Goal: Task Accomplishment & Management: Complete application form

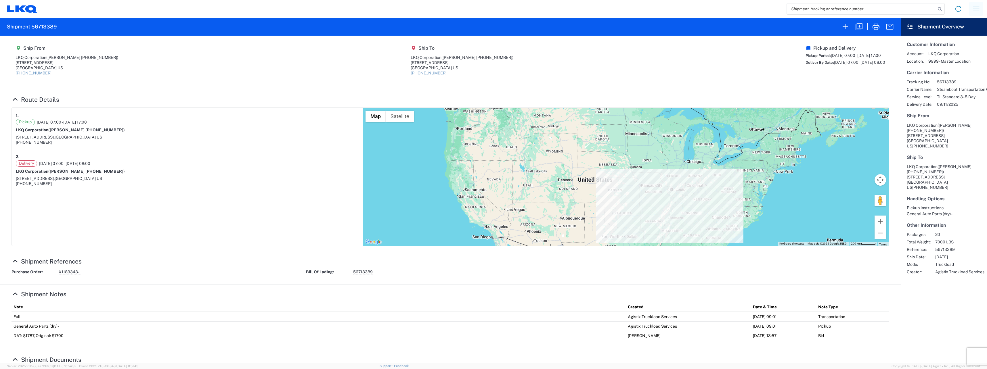
click at [576, 12] on icon "button" at bounding box center [976, 8] width 9 height 9
click at [576, 37] on link "Shipment request" at bounding box center [955, 40] width 54 height 12
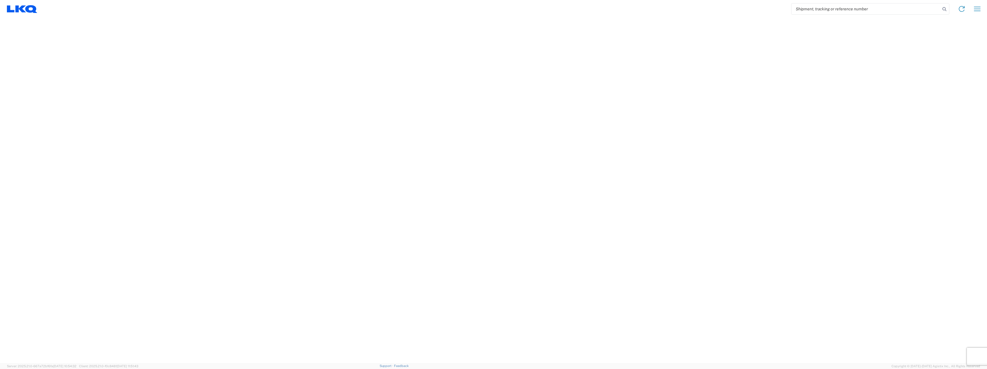
select select "FULL"
select select "LBS"
select select "IN"
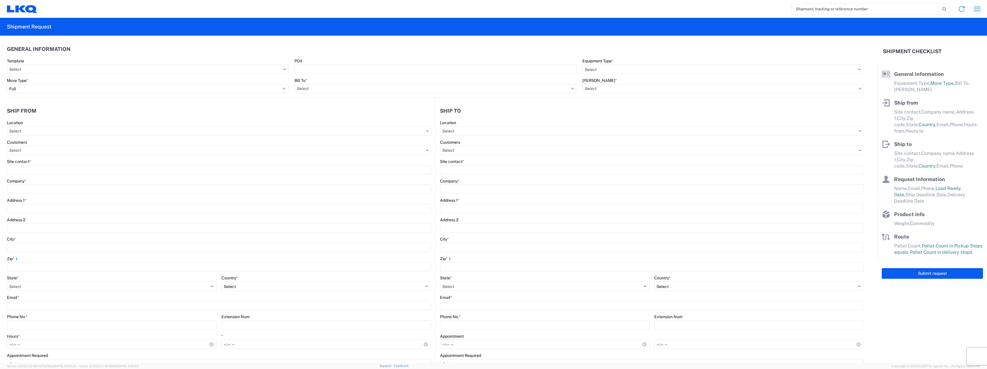
click at [576, 8] on button "button" at bounding box center [978, 9] width 12 height 12
click at [576, 47] on link "Shipment tracking" at bounding box center [955, 50] width 54 height 12
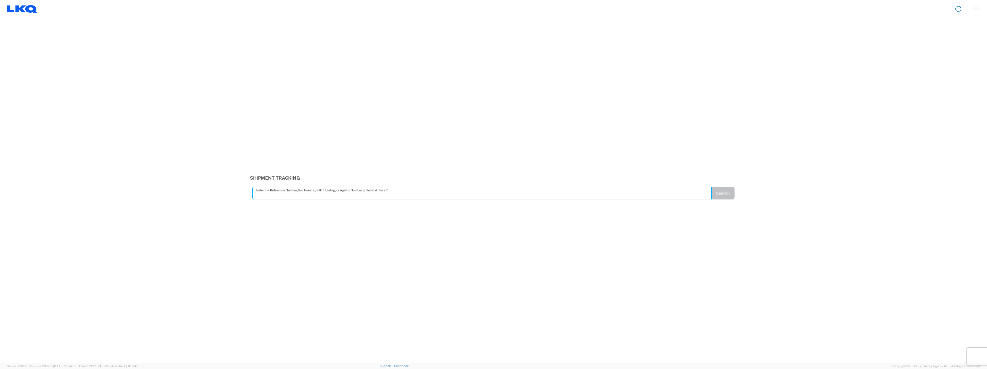
click at [423, 191] on input "text" at bounding box center [482, 193] width 452 height 10
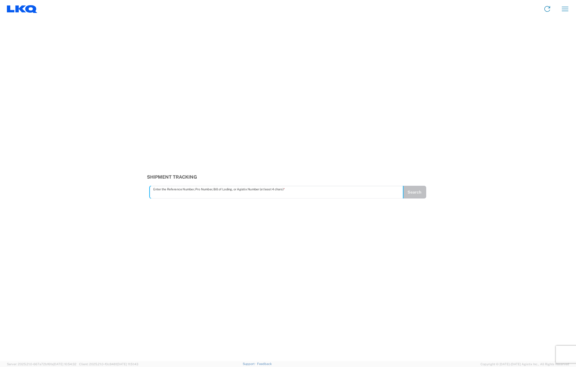
click at [174, 191] on input "text" at bounding box center [276, 192] width 247 height 10
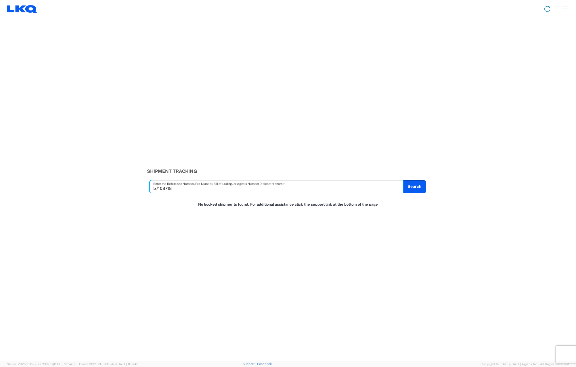
type input "57108718"
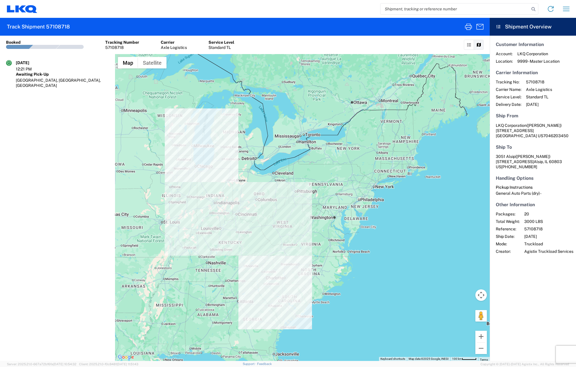
click at [469, 46] on icon at bounding box center [469, 45] width 5 height 4
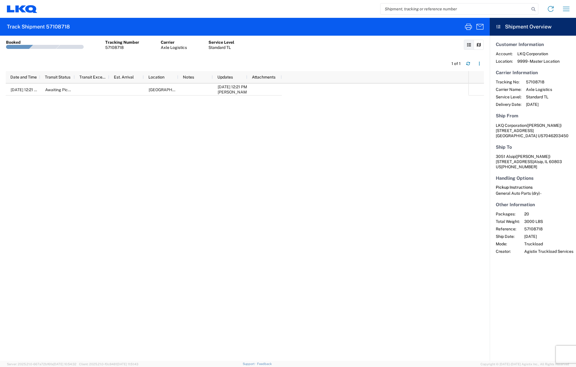
click at [476, 45] on link at bounding box center [479, 45] width 10 height 10
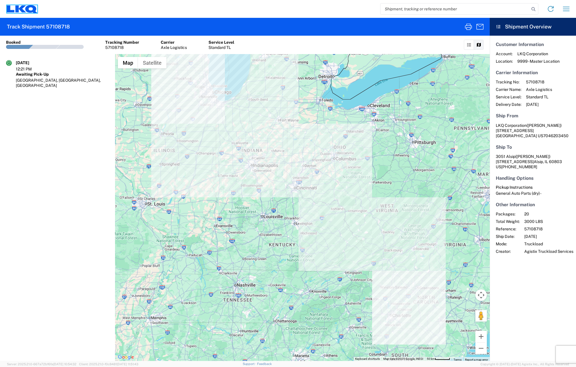
click at [33, 7] on icon at bounding box center [31, 9] width 12 height 8
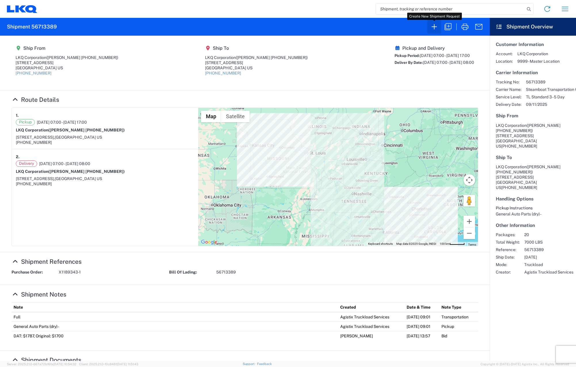
click at [436, 29] on icon "button" at bounding box center [434, 26] width 9 height 9
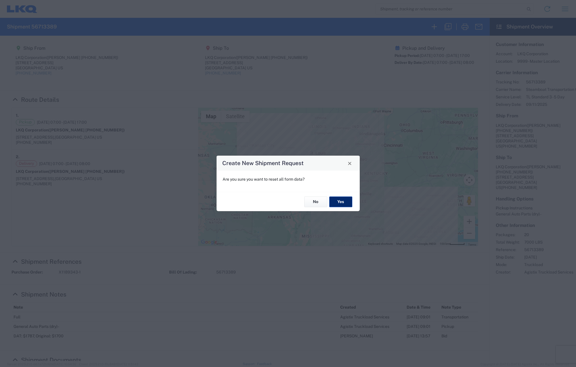
click at [341, 200] on button "Yes" at bounding box center [340, 202] width 23 height 11
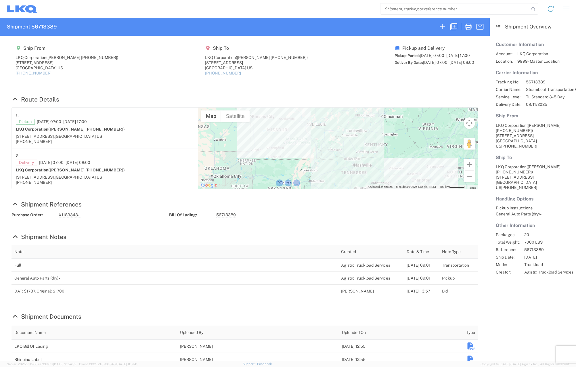
select select "FULL"
select select "LBS"
select select "IN"
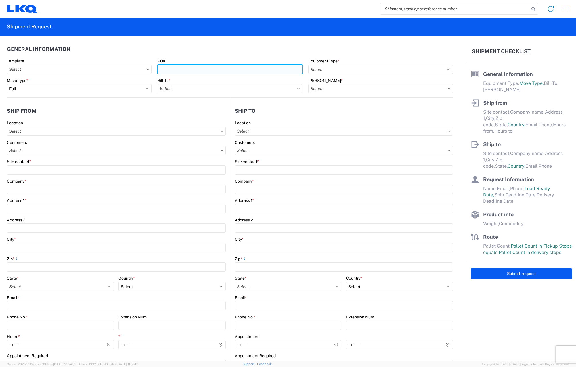
click at [213, 70] on input "PO#" at bounding box center [230, 69] width 145 height 9
type input "X1197313-6"
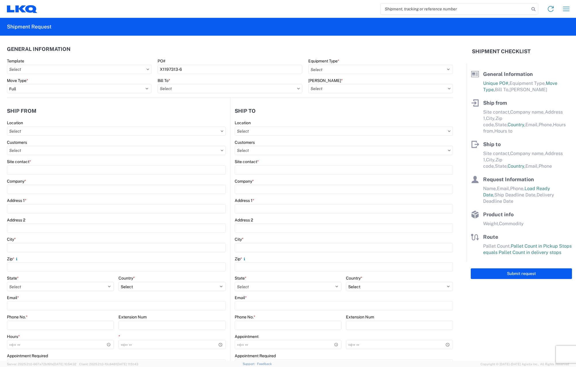
click at [87, 93] on agx-form-control-wrapper-v2 "Move Type * Select Full Partial TL" at bounding box center [79, 88] width 151 height 20
click at [266, 85] on input "text" at bounding box center [230, 88] width 145 height 9
type input "3051"
click at [216, 115] on div "3051 - Alsip" at bounding box center [208, 114] width 101 height 9
type input "3051 - Alsip"
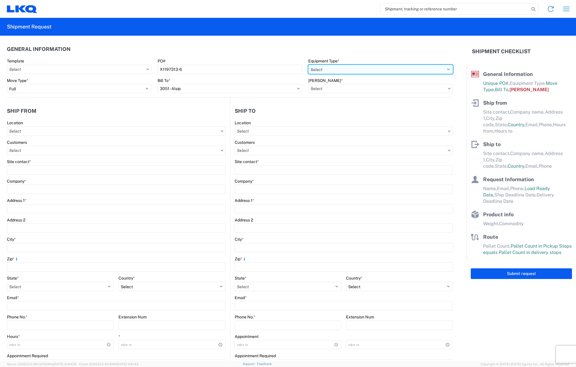
click at [380, 68] on select "Select 53’ Dry Van Flatbed Dropdeck (van) Lowboy (flatbed) Rail" at bounding box center [380, 69] width 145 height 9
select select "STDV"
click at [308, 65] on select "Select 53’ Dry Van Flatbed Dropdeck (van) Lowboy (flatbed) Rail" at bounding box center [380, 69] width 145 height 9
click at [378, 79] on div "Bill Code *" at bounding box center [380, 80] width 145 height 5
click at [375, 89] on input "text" at bounding box center [380, 88] width 145 height 9
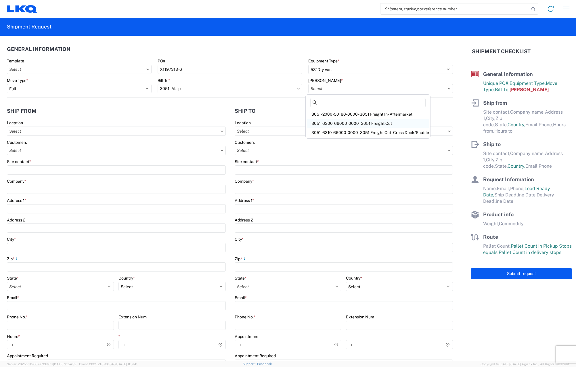
click at [370, 122] on div "3051-6300-66000-0000 - 3051 Freight Out" at bounding box center [368, 123] width 122 height 9
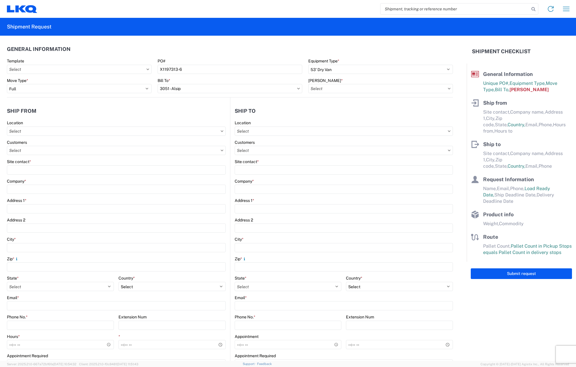
type input "3051-6300-66000-0000 - 3051 Freight Out"
click at [103, 131] on input "text" at bounding box center [116, 131] width 219 height 9
type input "3130"
click at [63, 152] on div "3130 - Charlotte NC" at bounding box center [58, 156] width 101 height 9
type input "3130 - Charlotte NC"
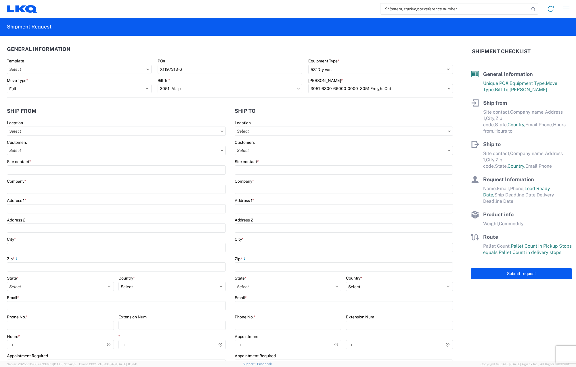
type input "LKQ Corporation"
type input "[STREET_ADDRESS]"
type input "Charlotte"
type input "28208"
select select "NC"
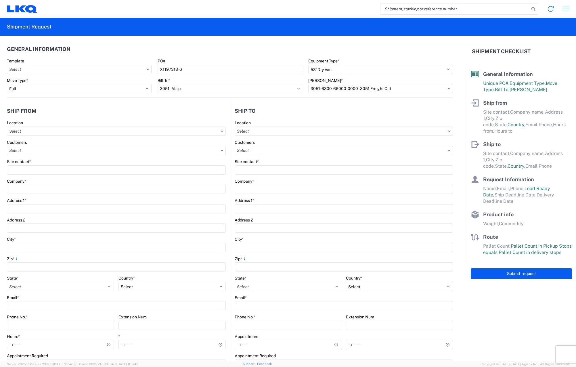
select select "US"
type input "[PHONE_NUMBER]"
type input "07:00"
type input "17:00"
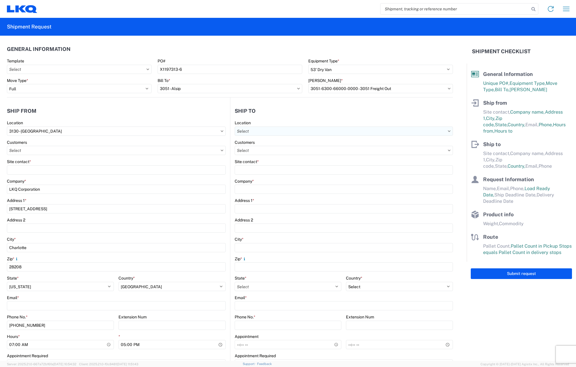
click at [309, 134] on input "text" at bounding box center [344, 131] width 219 height 9
type input "3051"
click at [255, 158] on div "3051 - Alsip" at bounding box center [284, 156] width 101 height 9
type input "3051 - Alsip"
type input "3051 Alsip"
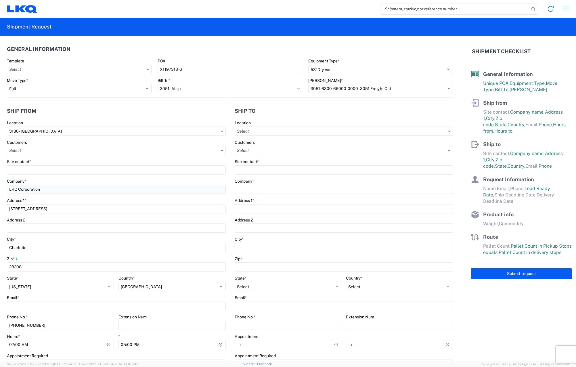
type input "[STREET_ADDRESS]"
type input "Alsip"
type input "60803"
select select
select select "US"
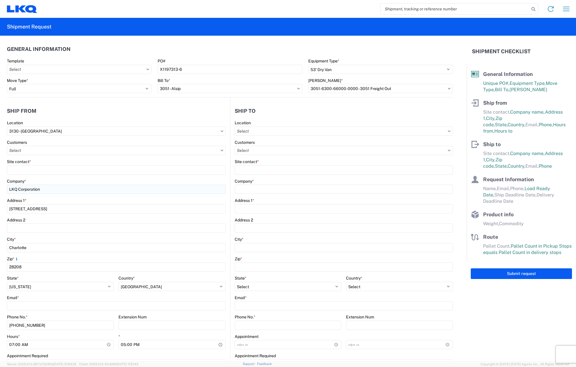
type input "[PHONE_NUMBER]"
type input "07:00"
type input "17:00"
click at [108, 152] on input "text" at bounding box center [116, 150] width 219 height 9
drag, startPoint x: 165, startPoint y: 148, endPoint x: 152, endPoint y: 164, distance: 20.4
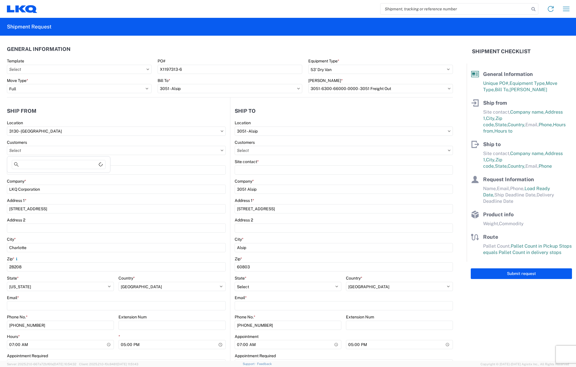
click at [165, 149] on input "text" at bounding box center [116, 150] width 219 height 9
click at [149, 169] on input "Site contact *" at bounding box center [116, 169] width 219 height 9
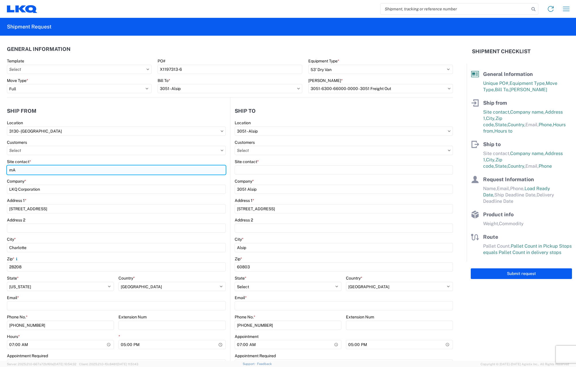
type input "m"
type input "Matthew Tyler Good"
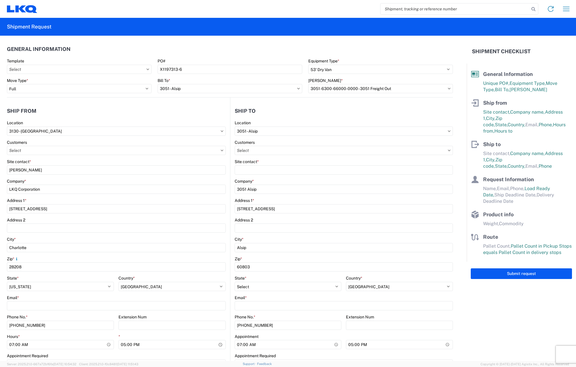
click at [269, 165] on div "Site contact *" at bounding box center [344, 167] width 219 height 16
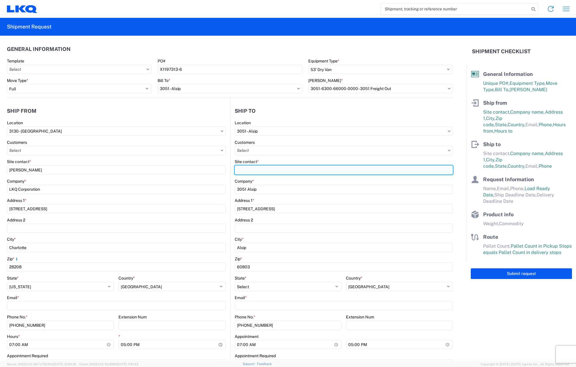
click at [268, 169] on input "Site contact *" at bounding box center [344, 169] width 219 height 9
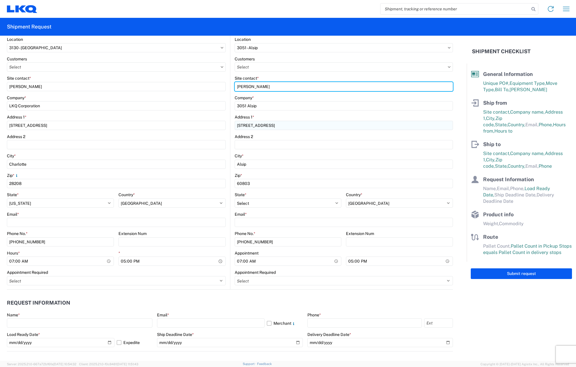
scroll to position [86, 0]
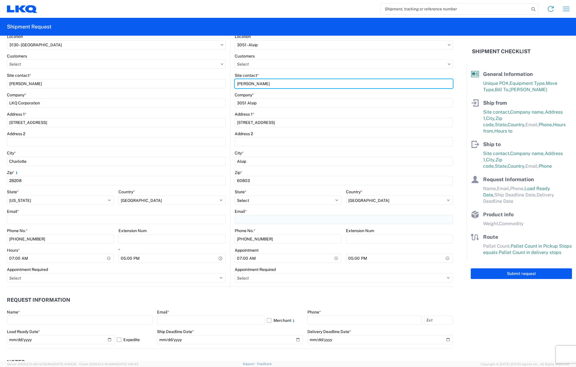
type input "Chris Panepinto"
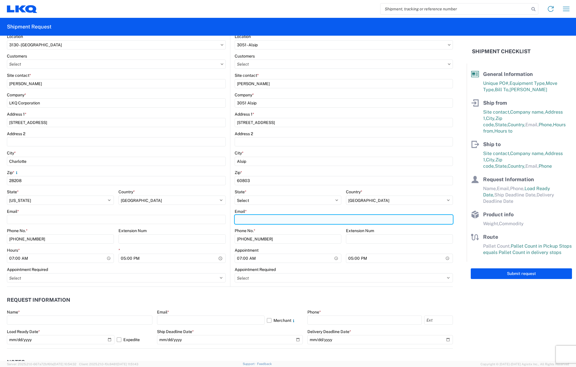
click at [299, 222] on input "Email *" at bounding box center [344, 219] width 219 height 9
type input "LKQSP_ILCHR51_PM@LKQCORP.COM"
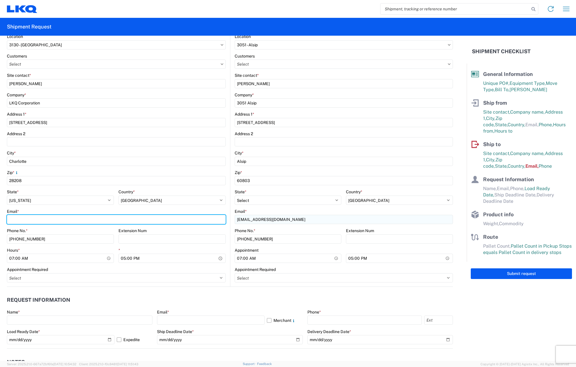
type input "mtgoode@lkqcorp.com"
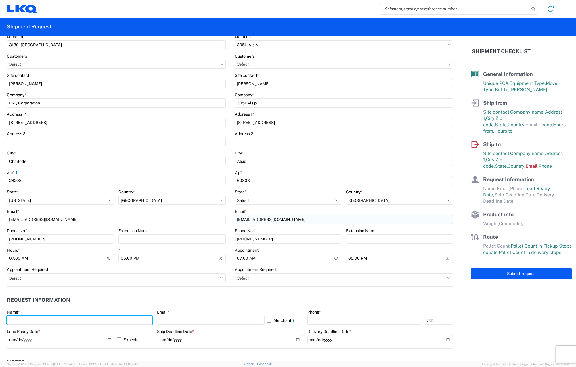
type input "Matthew Gooode"
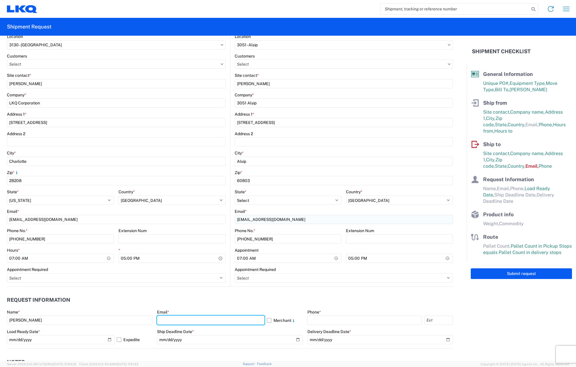
type input "mtgoode@lkqcorp.com"
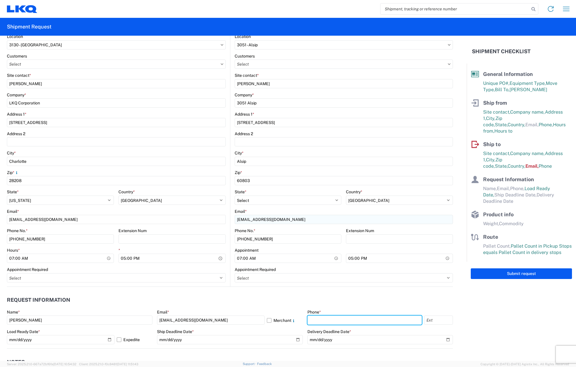
type input "7046203450"
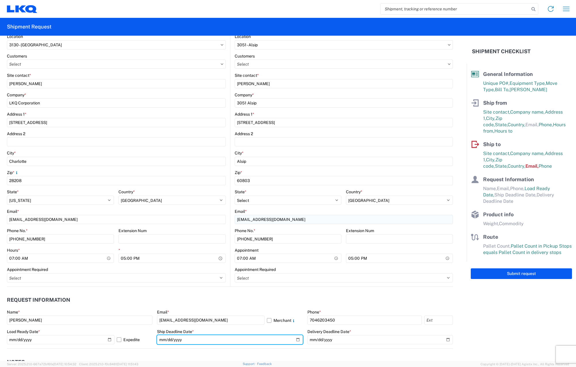
type input "2025-10-15"
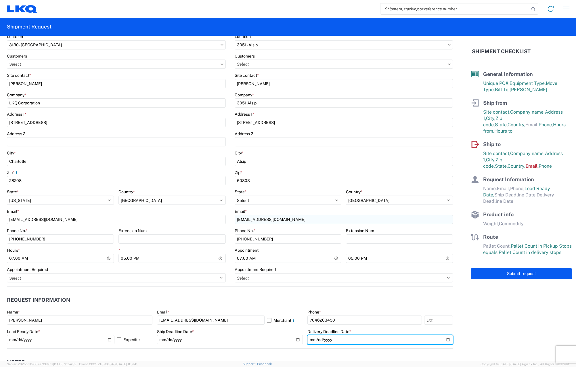
type input "2025-10-17"
type input "3000"
type input "20"
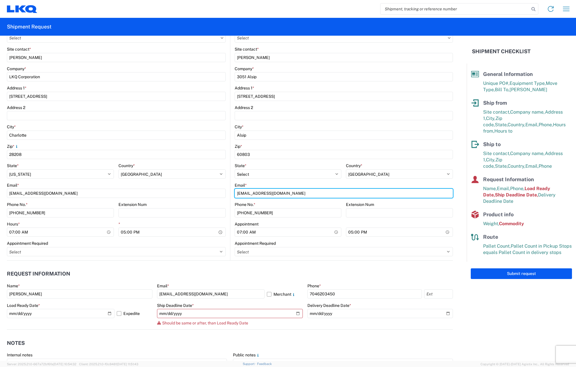
scroll to position [115, 0]
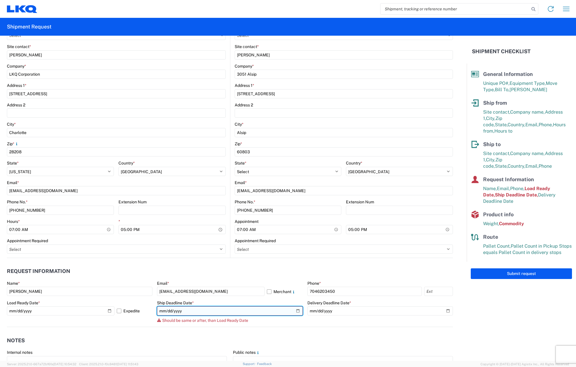
click at [204, 311] on input "2025-10-15" at bounding box center [230, 310] width 146 height 9
click at [292, 310] on input "2025-10-15" at bounding box center [230, 310] width 146 height 9
type input "[DATE]"
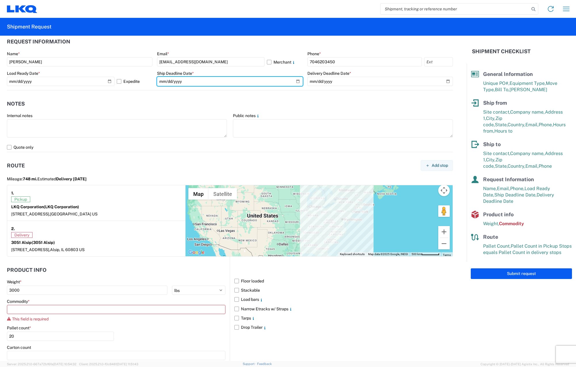
scroll to position [406, 0]
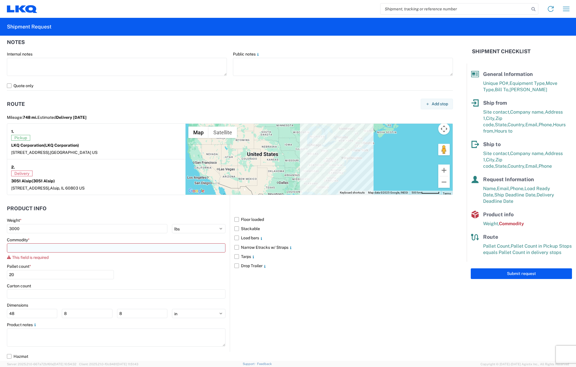
click at [133, 247] on input at bounding box center [116, 247] width 219 height 9
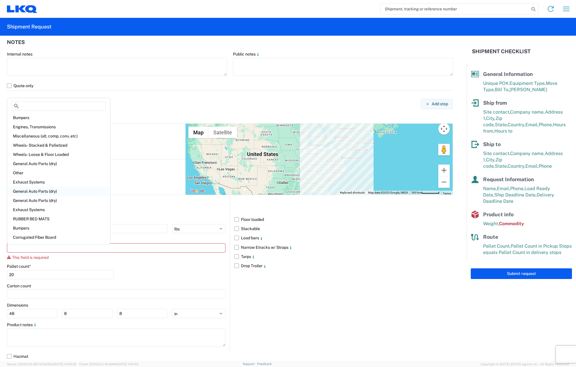
click at [60, 189] on div "General Auto Parts (dry)" at bounding box center [58, 191] width 101 height 9
type input "General Auto Parts (dry)"
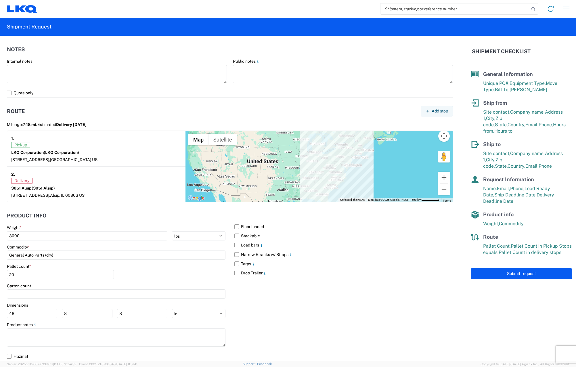
scroll to position [399, 0]
click at [20, 313] on input "48" at bounding box center [32, 313] width 50 height 9
type input "4"
type input "50"
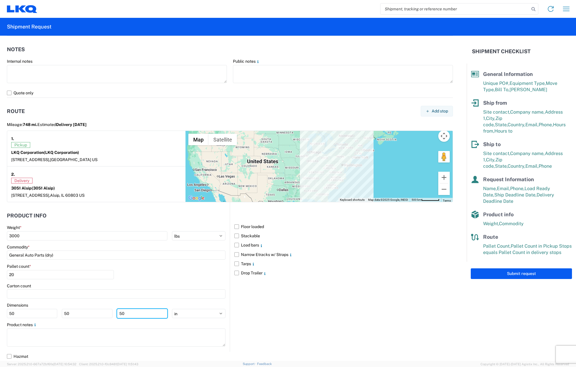
type input "50"
drag, startPoint x: 320, startPoint y: 320, endPoint x: 324, endPoint y: 322, distance: 4.2
click at [324, 320] on div "Floor loaded Stackable Load bars Narrow Etracks w/ Straps Tarps Drop Trailer" at bounding box center [341, 276] width 223 height 149
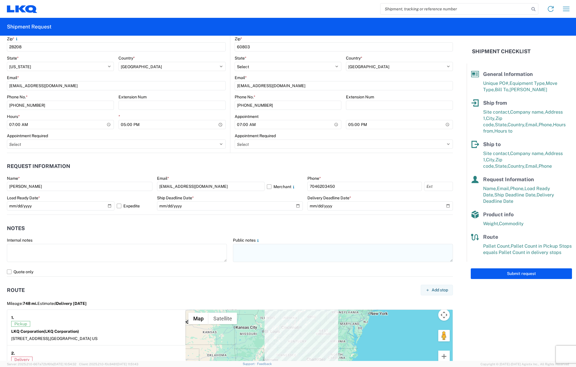
scroll to position [111, 0]
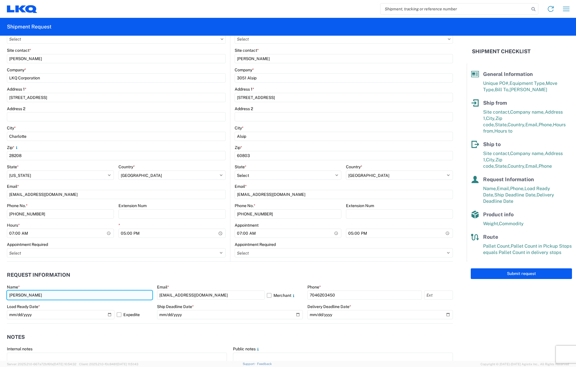
click at [37, 296] on input "Matthew Gooode" at bounding box center [80, 295] width 146 height 9
type input "Matthew Goode"
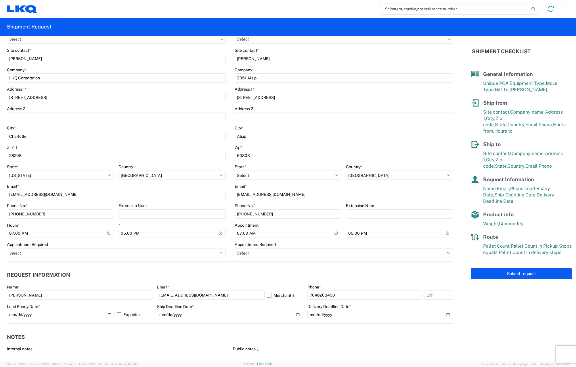
click at [183, 280] on header "Request Information" at bounding box center [230, 275] width 446 height 13
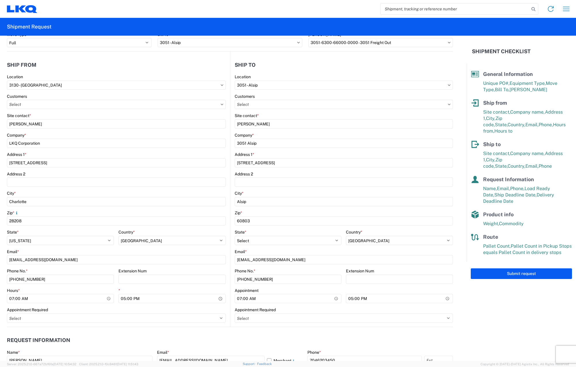
scroll to position [25, 0]
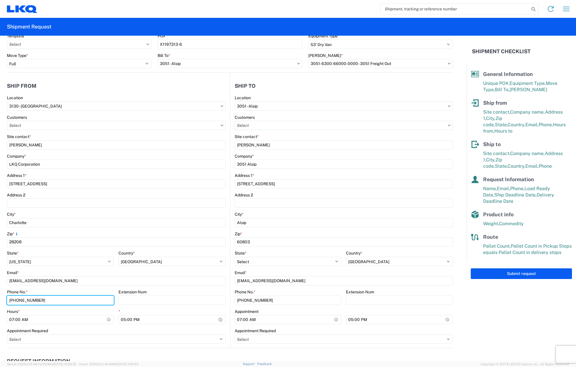
drag, startPoint x: 66, startPoint y: 302, endPoint x: 0, endPoint y: 281, distance: 69.5
click at [0, 281] on html "Home Shipment request Shipment tracking Shipment Request General Information Te…" at bounding box center [288, 183] width 576 height 367
type input "7046203450"
click at [506, 317] on agx-form-checklist "Shipment Checklist General Information Unique PO#, Equipment Type, Move Type, B…" at bounding box center [521, 198] width 109 height 325
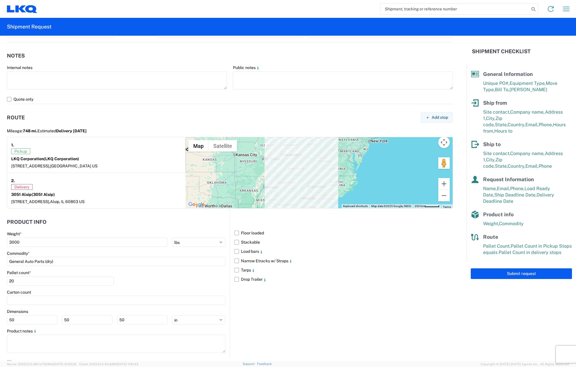
scroll to position [399, 0]
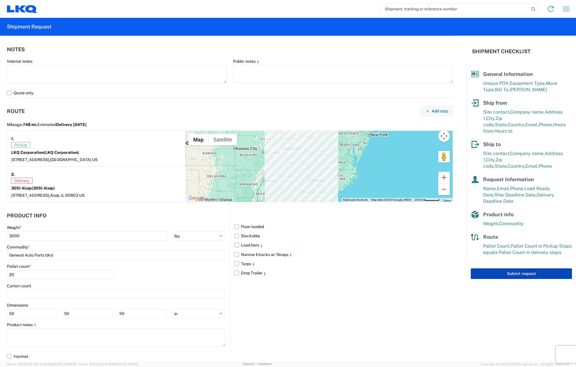
click at [506, 270] on button "Submit request" at bounding box center [521, 273] width 101 height 11
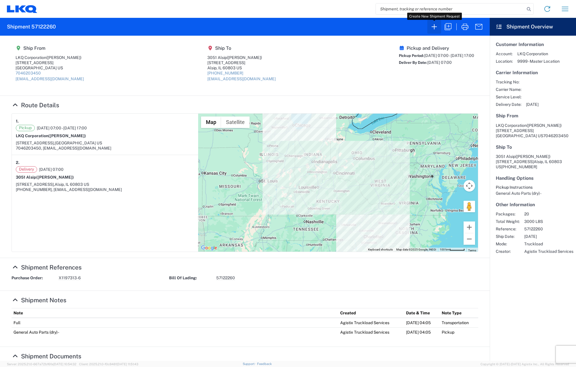
click at [434, 27] on icon "button" at bounding box center [434, 26] width 9 height 9
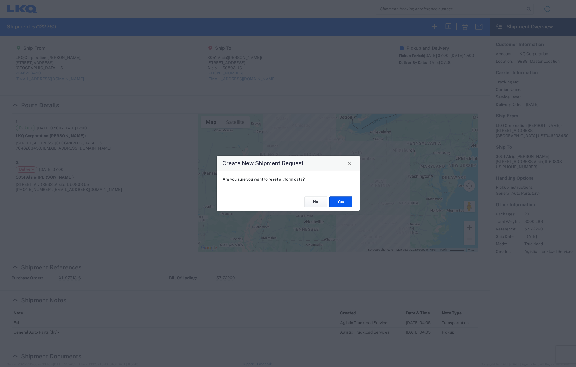
click at [331, 46] on div "Create New Shipment Request Are you sure you want to reset all form data? No Yes" at bounding box center [288, 183] width 576 height 367
click at [320, 205] on button "No" at bounding box center [315, 202] width 23 height 11
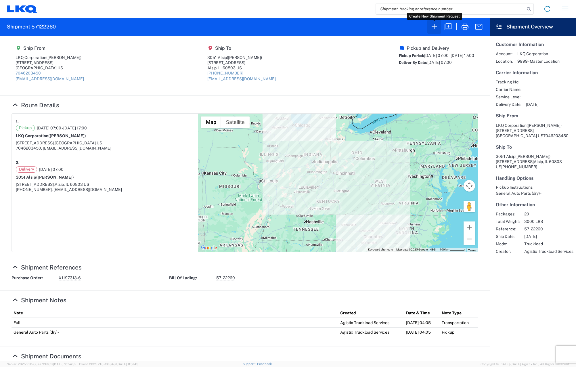
click at [430, 26] on icon "button" at bounding box center [434, 26] width 9 height 9
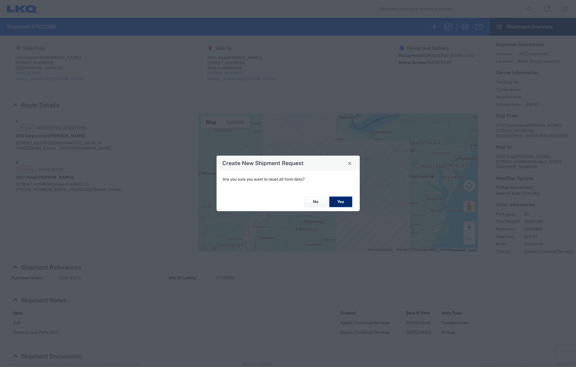
click at [342, 204] on button "Yes" at bounding box center [340, 202] width 23 height 11
select select "FULL"
select select "US"
select select "LBS"
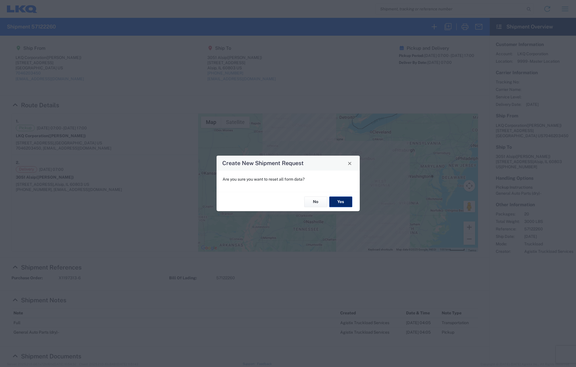
select select "IN"
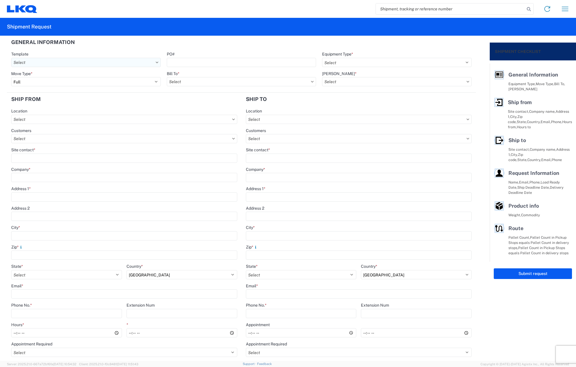
click at [64, 60] on input "text" at bounding box center [86, 62] width 150 height 9
drag, startPoint x: 172, startPoint y: 62, endPoint x: 188, endPoint y: 63, distance: 16.2
click at [174, 62] on input "PO#" at bounding box center [242, 62] width 150 height 9
type input "X1197313-6"
type input "LKQ Corporation"
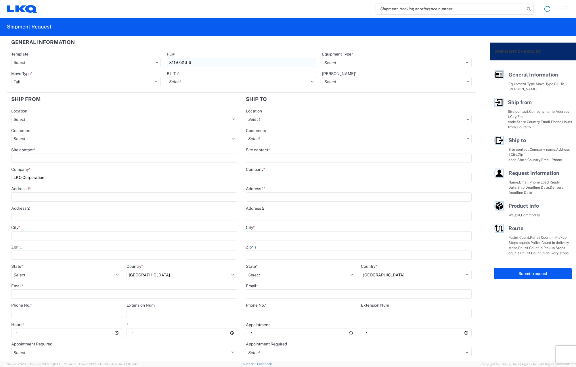
type input "[STREET_ADDRESS]"
type input "Charlotte"
type input "28208"
select select "NC"
type input "mtgoode@lkqcorp.com"
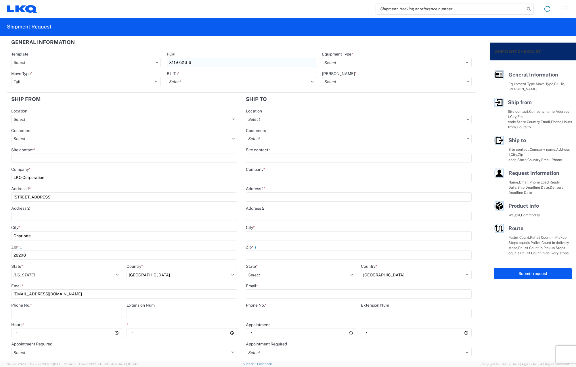
type input "7046203450"
type input "3051 Alsip"
type input "[STREET_ADDRESS]"
type input "Alsip"
type input "60803"
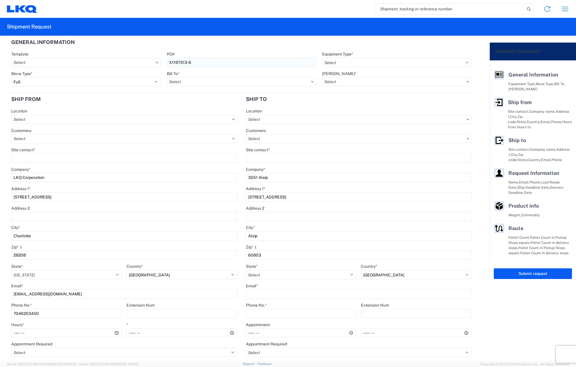
select select "IL"
type input "LKQSP_ILCHR51_PM@LKQCORP.COM"
type input "[PHONE_NUMBER]"
type input "Matthew Goode"
type input "mtgoode@lkqcorp.com"
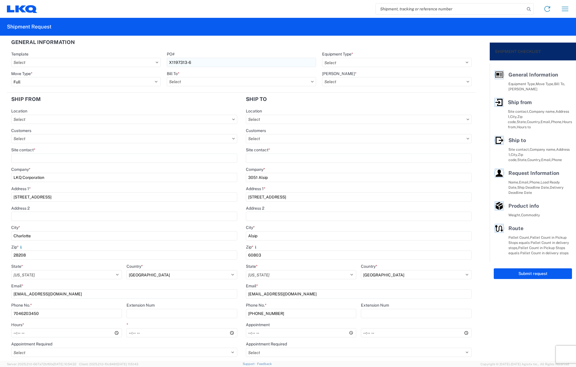
type input "7046203450"
type input "[DATE]"
type input "2025-10-17"
type input "3000"
type input "20"
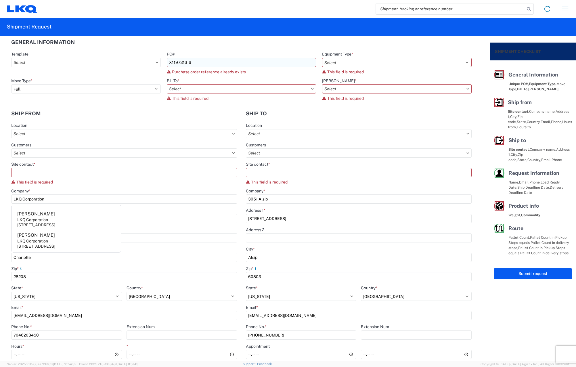
click at [208, 60] on input "X1197313-6" at bounding box center [242, 62] width 150 height 9
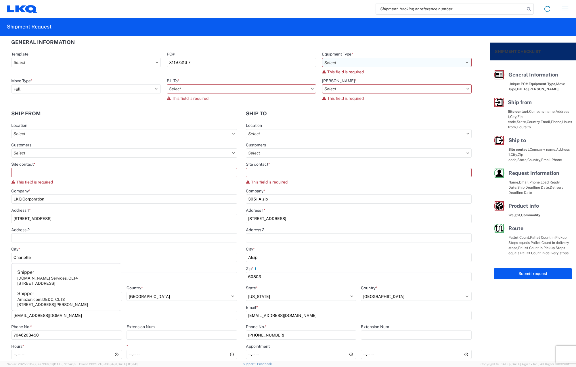
type input "X1197313-7"
click at [354, 58] on select "Select 53’ Dry Van Flatbed Dropdeck (van) Lowboy (flatbed) Rail" at bounding box center [397, 62] width 150 height 9
select select "STDV"
click at [322, 58] on select "Select 53’ Dry Van Flatbed Dropdeck (van) Lowboy (flatbed) Rail" at bounding box center [397, 62] width 150 height 9
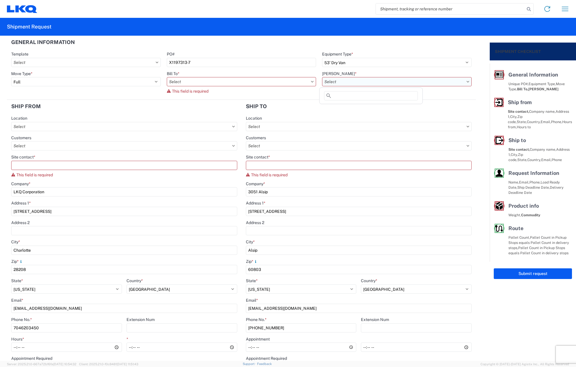
click at [354, 82] on input "text" at bounding box center [397, 81] width 150 height 9
click at [291, 82] on input "text" at bounding box center [242, 81] width 150 height 9
type input "3051"
click at [244, 106] on div "3051 - Alsip" at bounding box center [217, 107] width 101 height 9
type input "3051 - Alsip"
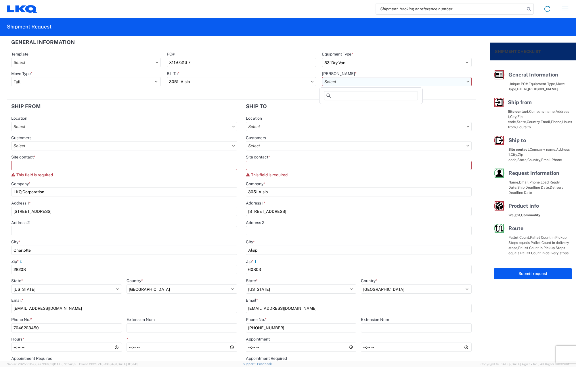
click at [390, 77] on input "text" at bounding box center [397, 81] width 150 height 9
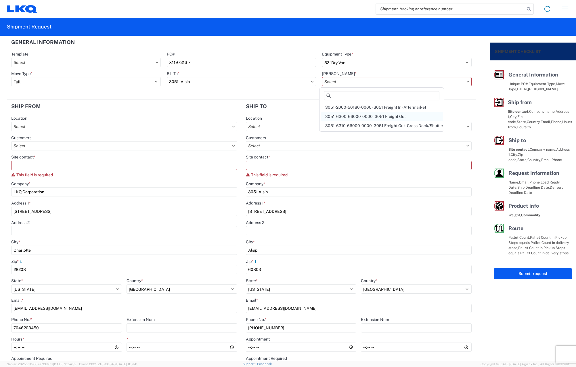
click at [397, 115] on div "3051-6300-66000-0000 - 3051 Freight Out" at bounding box center [382, 116] width 122 height 9
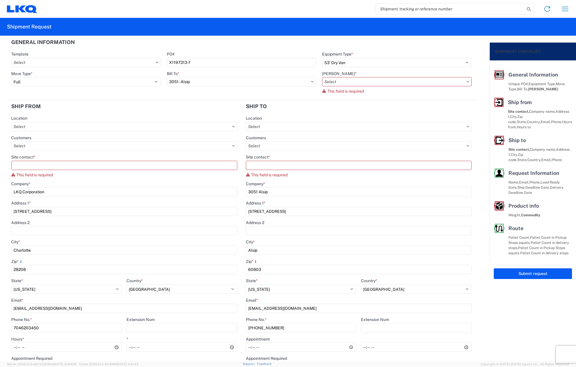
type input "3051-6300-66000-0000 - 3051 Freight Out"
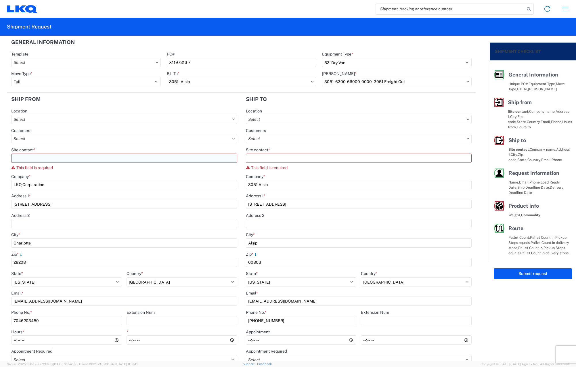
click at [135, 160] on input "Site contact *" at bounding box center [124, 158] width 226 height 9
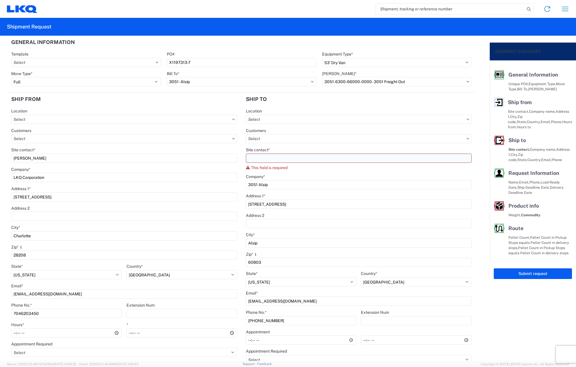
type input "Matthew Tyler Goode"
click at [310, 159] on input "Site contact *" at bounding box center [359, 158] width 226 height 9
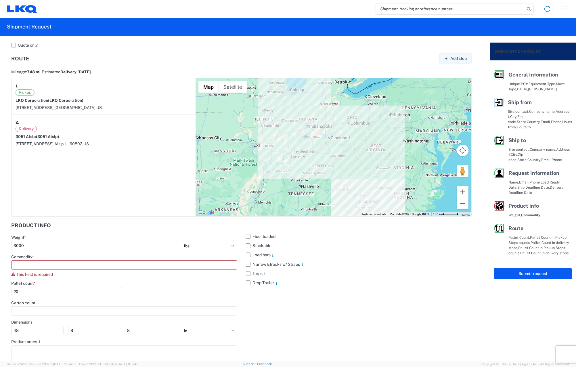
scroll to position [432, 0]
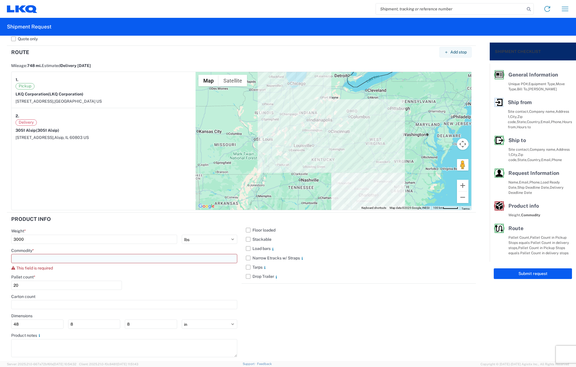
type input "Chris Panepinto"
click at [96, 255] on input at bounding box center [124, 258] width 226 height 9
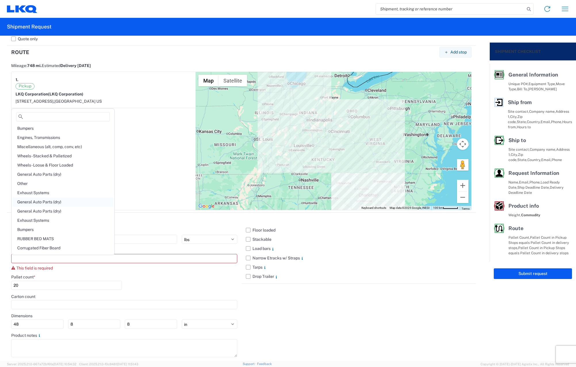
click at [66, 201] on div "General Auto Parts (dry)" at bounding box center [63, 201] width 101 height 9
type input "General Auto Parts (dry)"
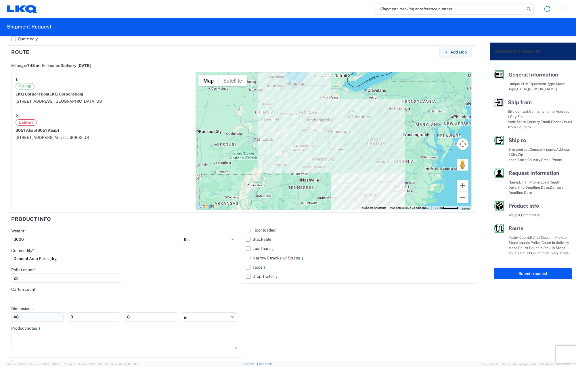
click at [43, 318] on input "48" at bounding box center [37, 316] width 52 height 9
type input "4"
type input "50"
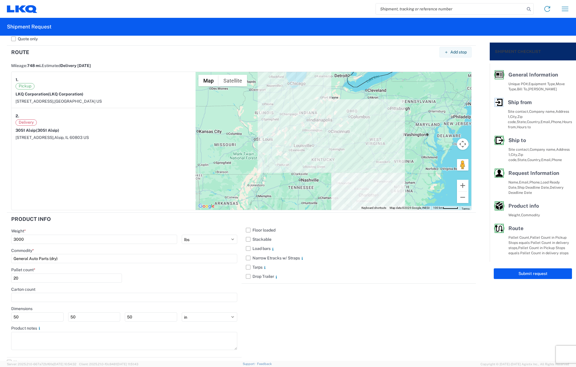
click at [350, 309] on div "Floor loaded Stackable Load bars Narrow Etracks w/ Straps Tarps Drop Trailer" at bounding box center [359, 285] width 235 height 145
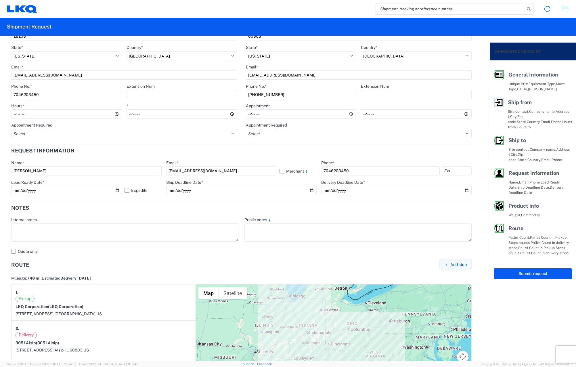
scroll to position [230, 0]
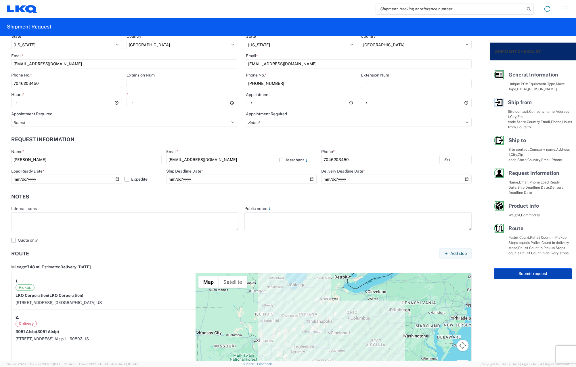
click at [536, 268] on button "Submit request" at bounding box center [533, 273] width 78 height 11
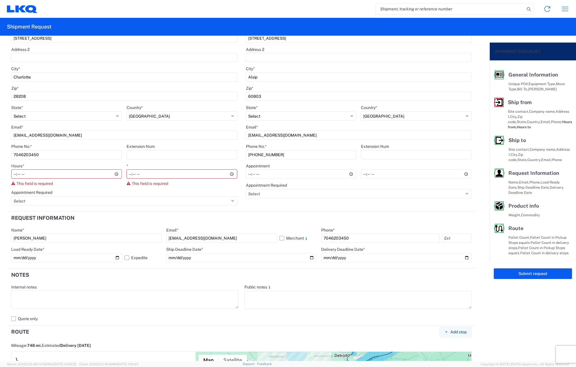
scroll to position [144, 0]
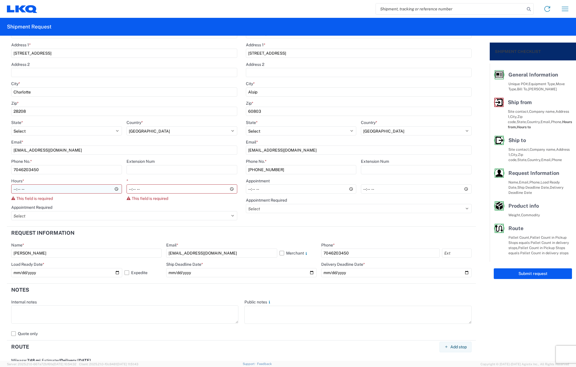
click at [39, 189] on input "Hours *" at bounding box center [66, 188] width 111 height 9
click at [117, 190] on input "Hours *" at bounding box center [66, 188] width 111 height 9
click at [110, 197] on div "This field is required" at bounding box center [66, 198] width 111 height 5
click at [114, 190] on input "Hours *" at bounding box center [66, 188] width 111 height 9
click at [192, 204] on agx-form-control-wrapper-v2 "* This field is required" at bounding box center [182, 191] width 111 height 27
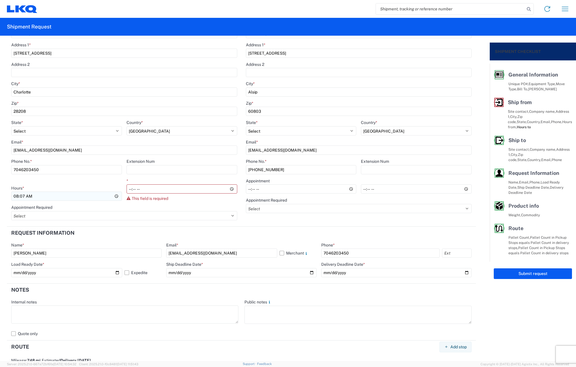
click at [23, 195] on input "08:07" at bounding box center [66, 196] width 111 height 9
type input "08:00"
click at [179, 201] on agx-form-control-wrapper-v2 "* This field is required" at bounding box center [182, 191] width 111 height 27
click at [219, 192] on input "*" at bounding box center [182, 188] width 111 height 9
click at [230, 190] on input "*" at bounding box center [182, 188] width 111 height 9
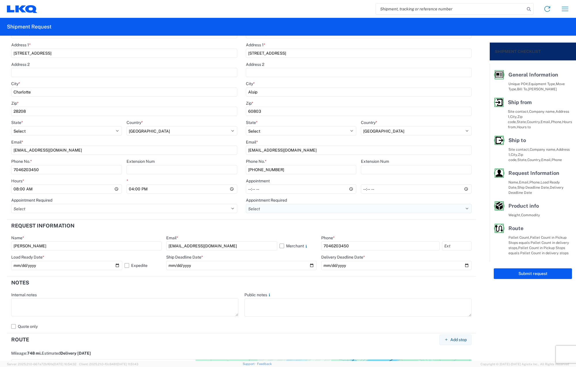
type input "16:00"
click at [388, 204] on select "Select Appt Required Appt Not Required Appt - First available" at bounding box center [359, 208] width 226 height 9
click at [215, 213] on agx-form-control-wrapper-v2 "Appointment Required Select Appt Required Appt Not Required Appt - First availa…" at bounding box center [124, 208] width 226 height 20
click at [228, 210] on select "Select Appt Required Appt Not Required Appt - First available" at bounding box center [124, 208] width 226 height 9
click at [294, 209] on select "Select Appt Required Appt Not Required Appt - First available" at bounding box center [359, 208] width 226 height 9
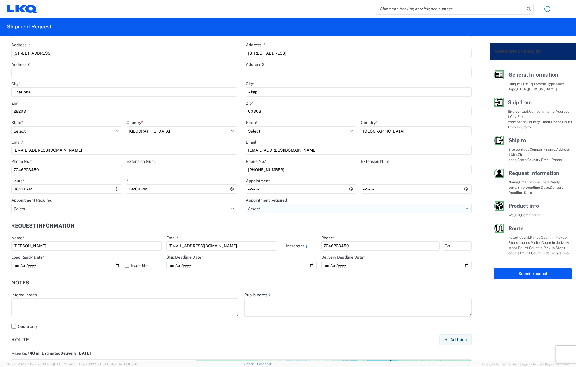
select select "apptNotRequired"
click at [246, 204] on select "Select Appt Required Appt Not Required Appt - First available" at bounding box center [359, 208] width 226 height 9
click at [232, 210] on select "Select Appt Required Appt Not Required Appt - First available" at bounding box center [124, 208] width 226 height 9
select select "apptNotRequired"
click at [11, 204] on select "Select Appt Required Appt Not Required Appt - First available" at bounding box center [124, 208] width 226 height 9
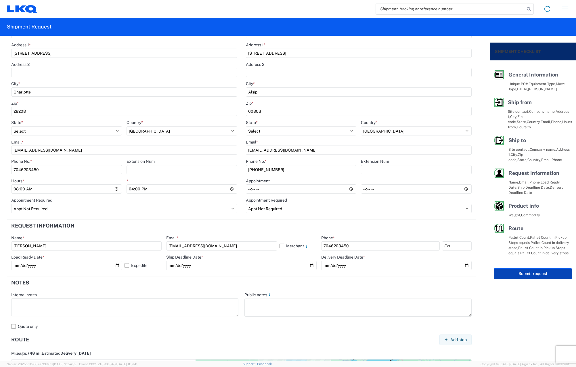
click at [518, 268] on button "Submit request" at bounding box center [533, 273] width 78 height 11
